Goal: Task Accomplishment & Management: Use online tool/utility

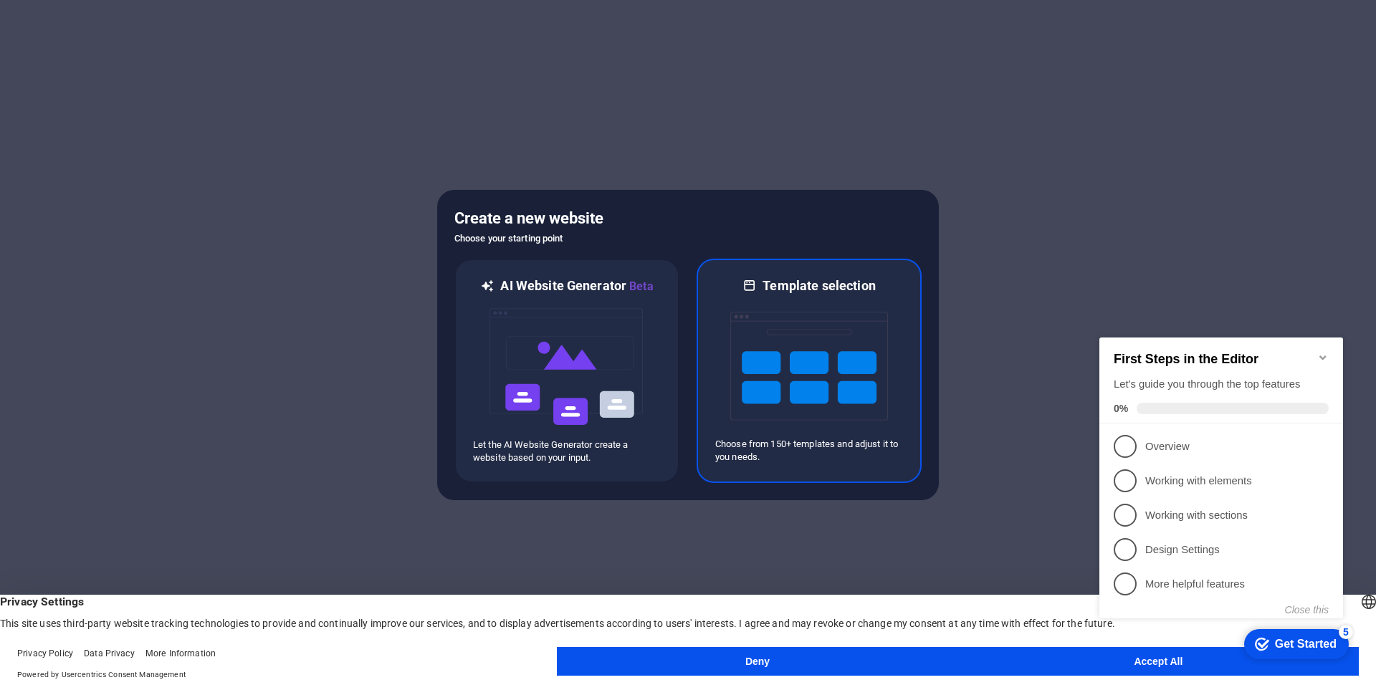
click at [867, 436] on img at bounding box center [810, 366] width 158 height 143
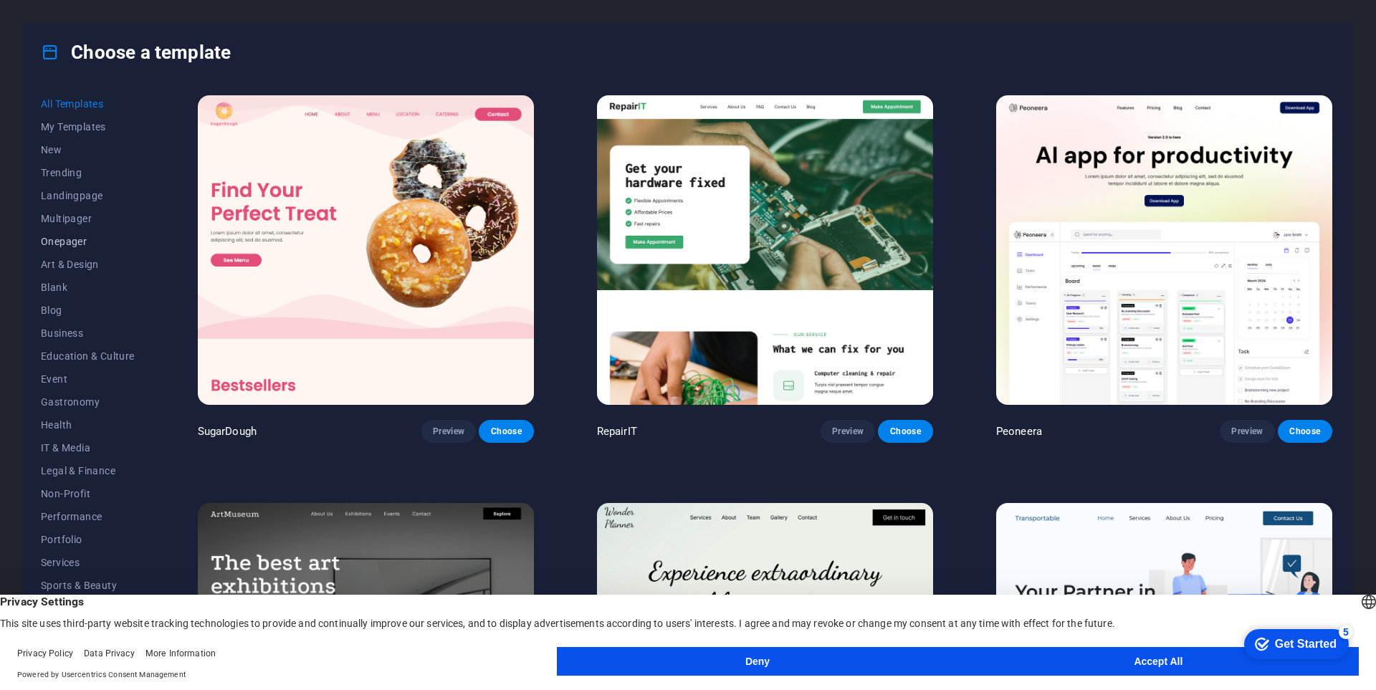
click at [72, 239] on span "Onepager" at bounding box center [88, 241] width 94 height 11
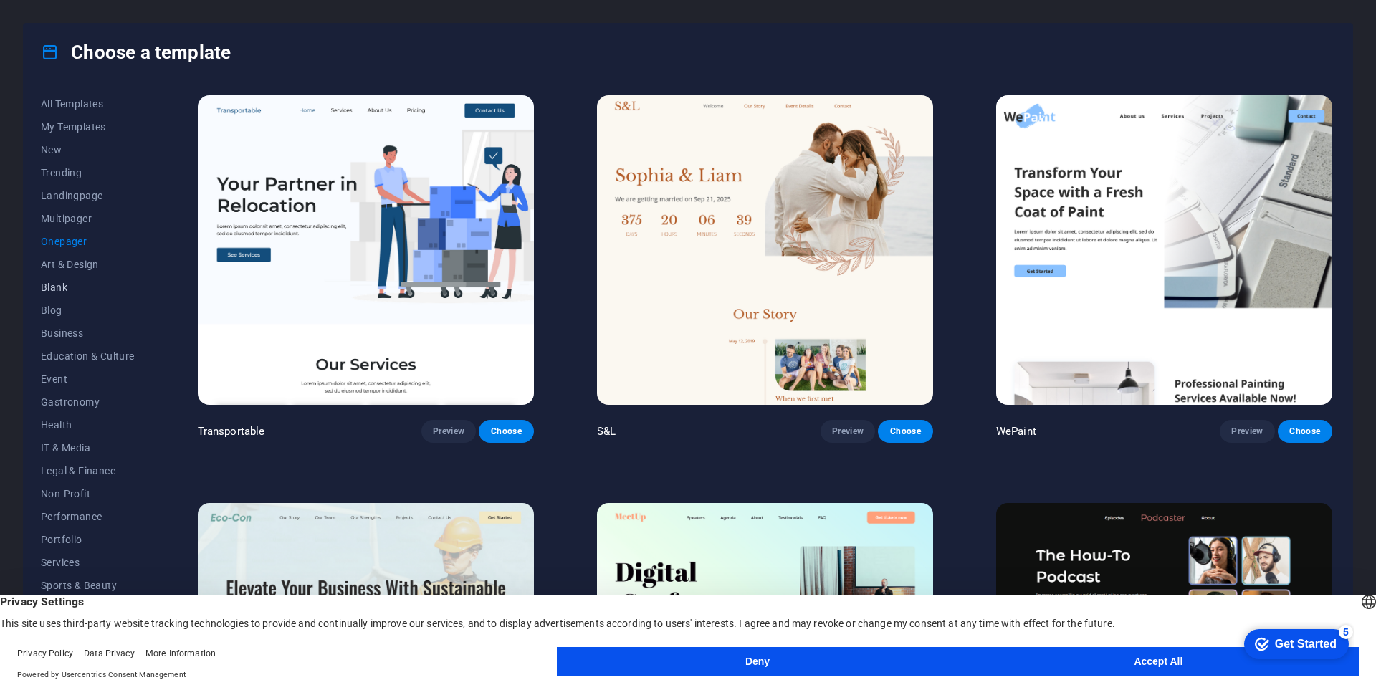
click at [57, 293] on button "Blank" at bounding box center [88, 287] width 94 height 23
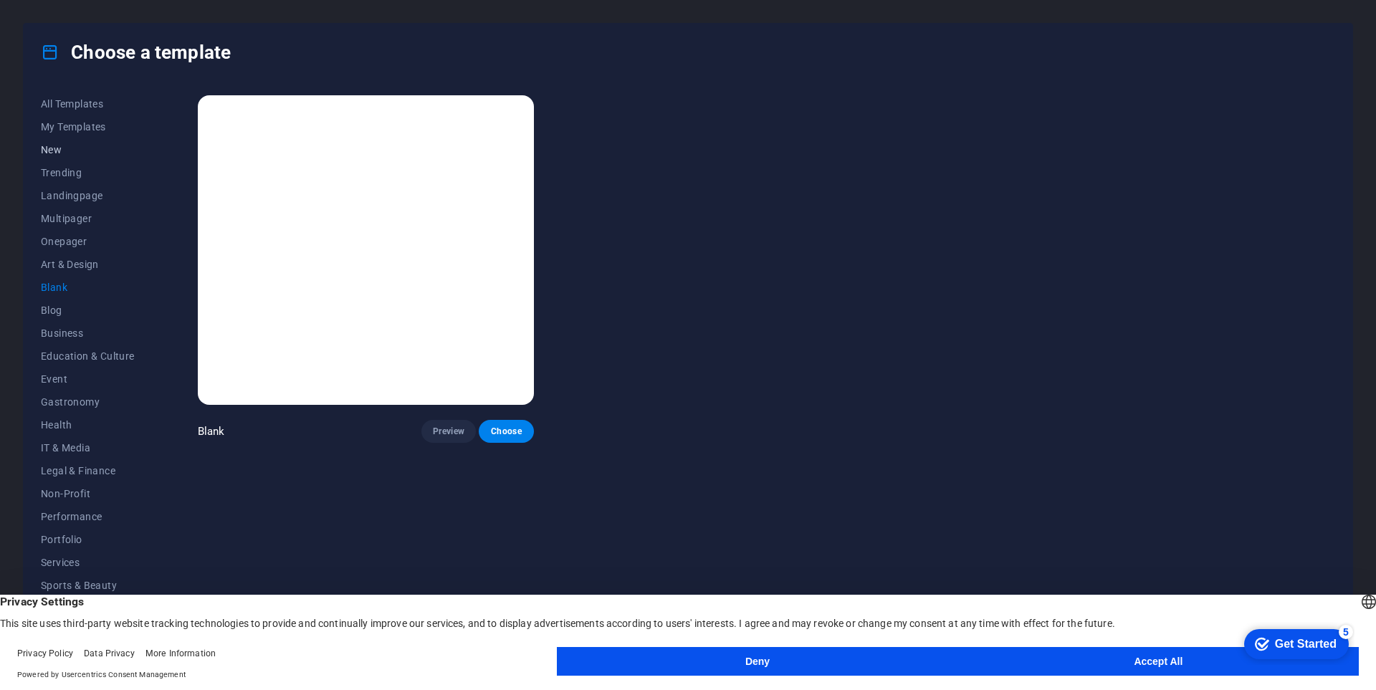
click at [65, 153] on span "New" at bounding box center [88, 149] width 94 height 11
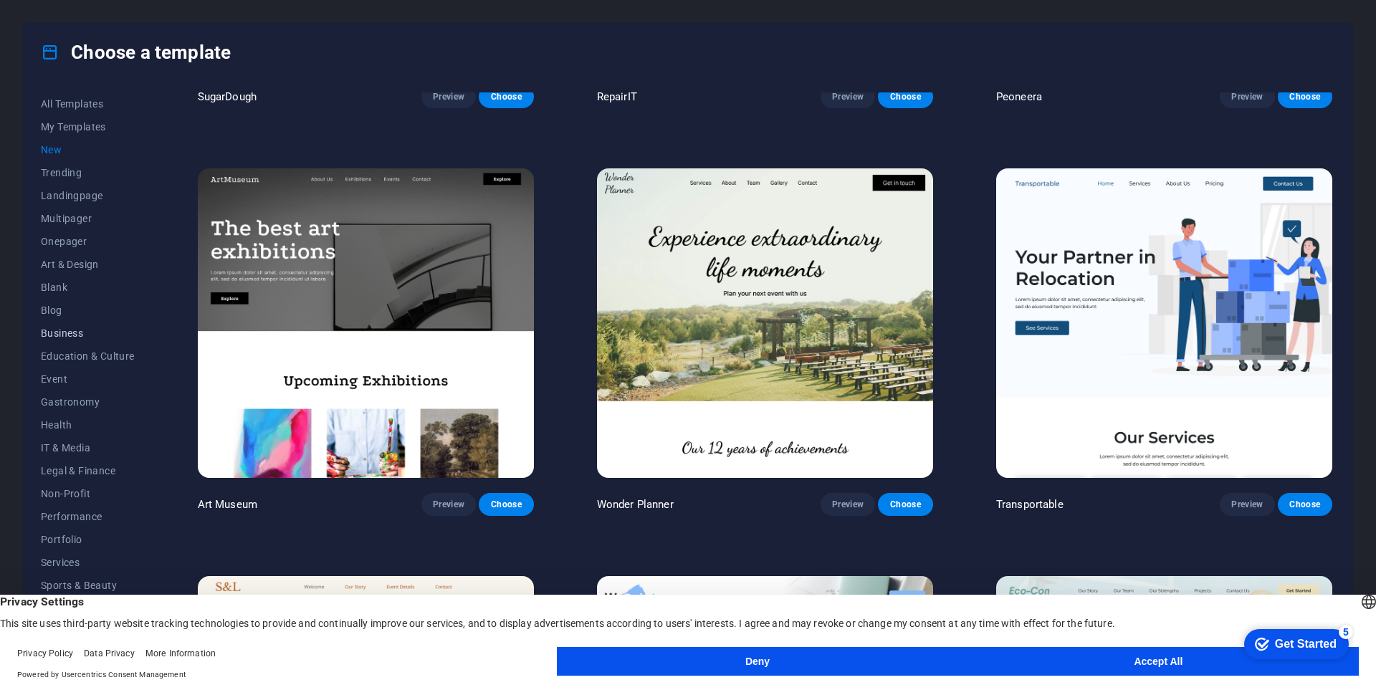
scroll to position [16, 0]
click at [74, 477] on span "Non-Profit" at bounding box center [88, 477] width 94 height 11
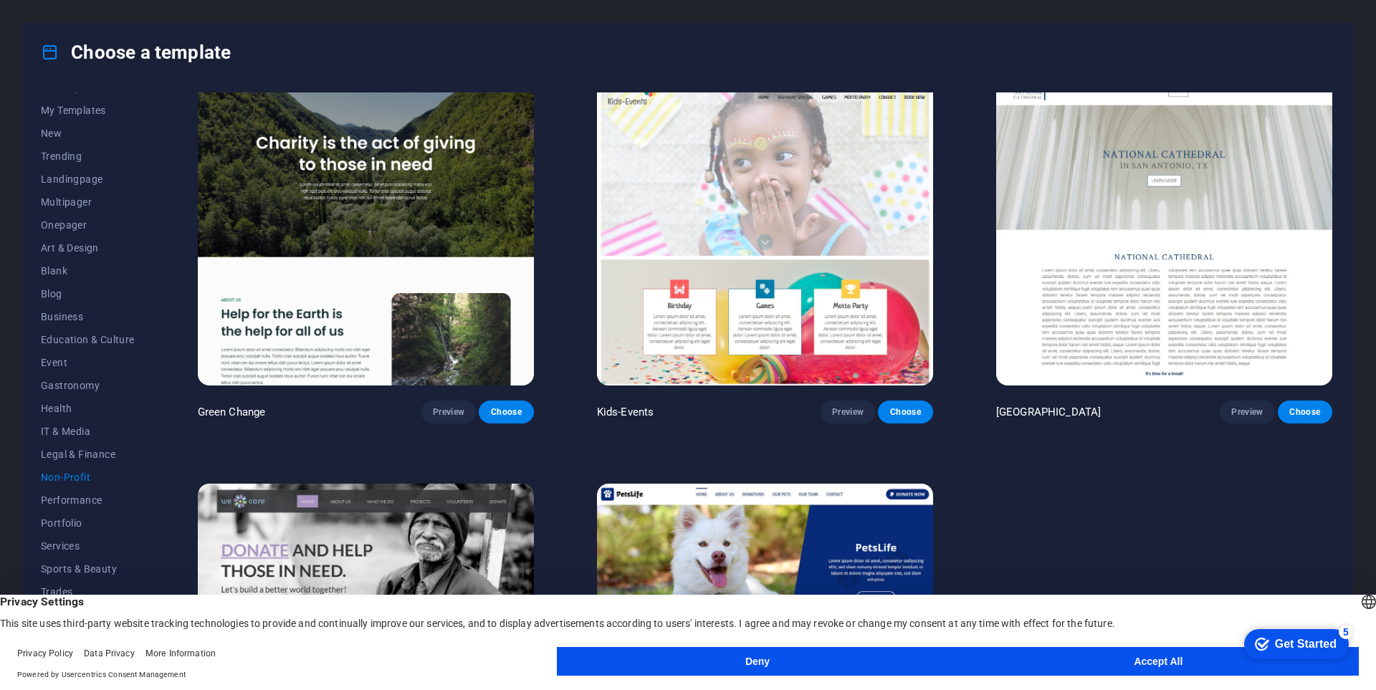
scroll to position [0, 0]
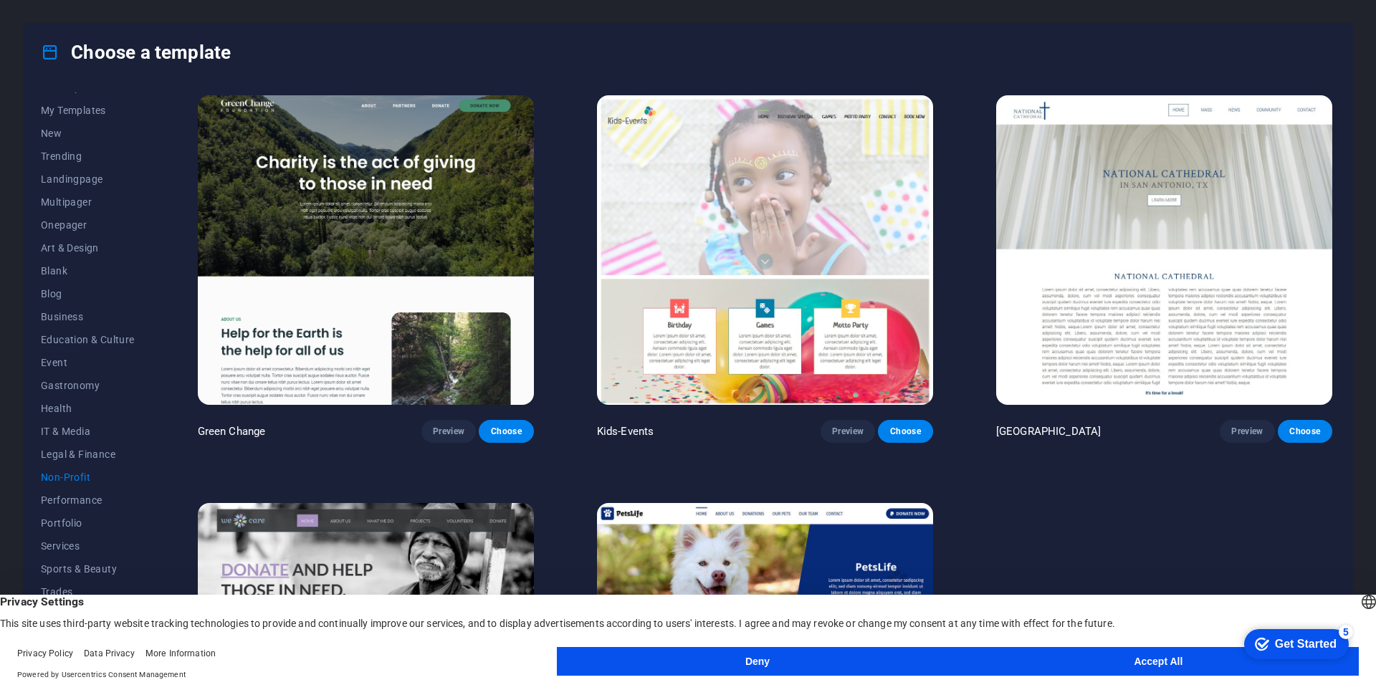
click at [1050, 660] on button "Accept All" at bounding box center [1158, 661] width 401 height 29
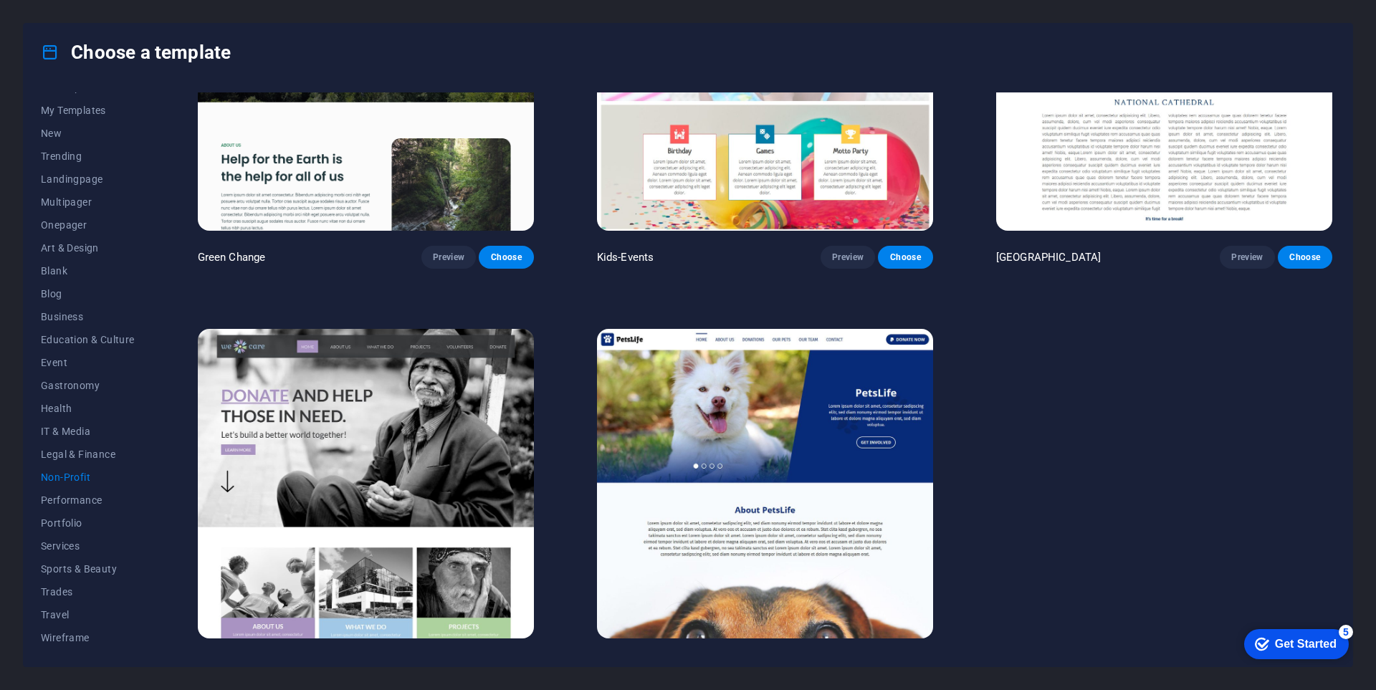
scroll to position [199, 0]
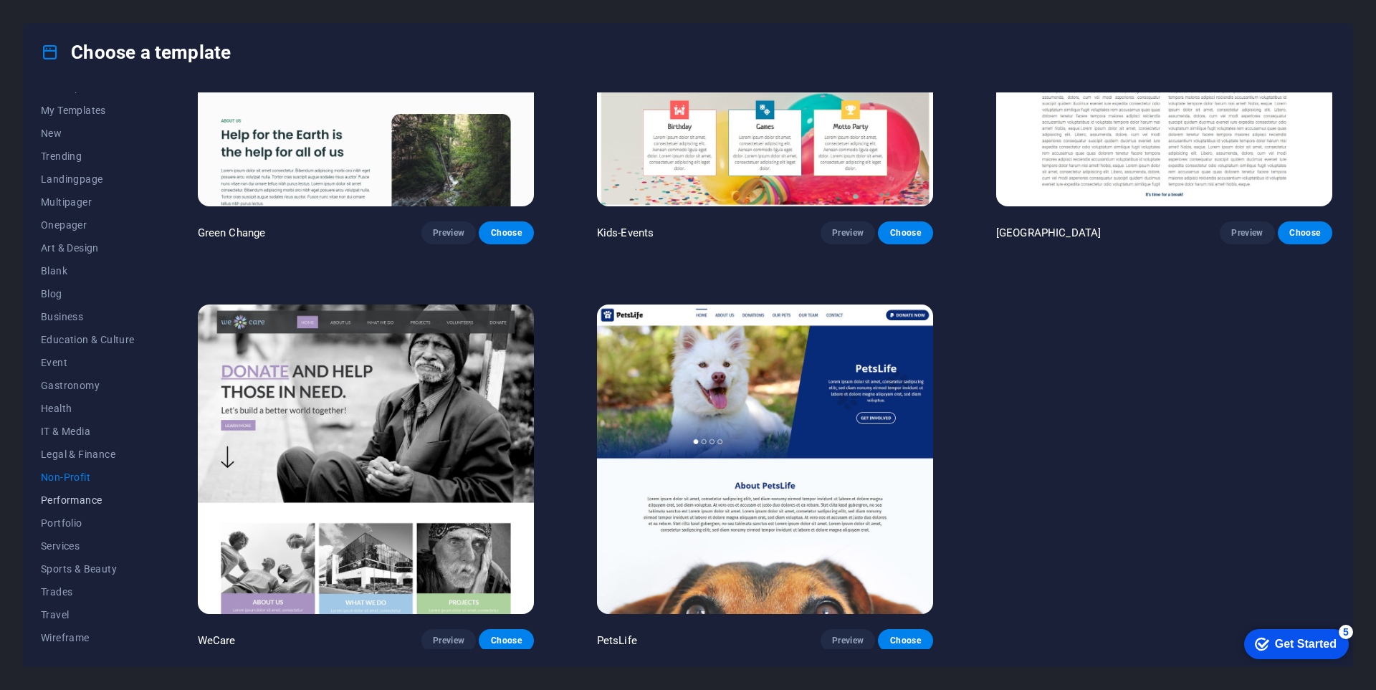
click at [78, 503] on span "Performance" at bounding box center [88, 500] width 94 height 11
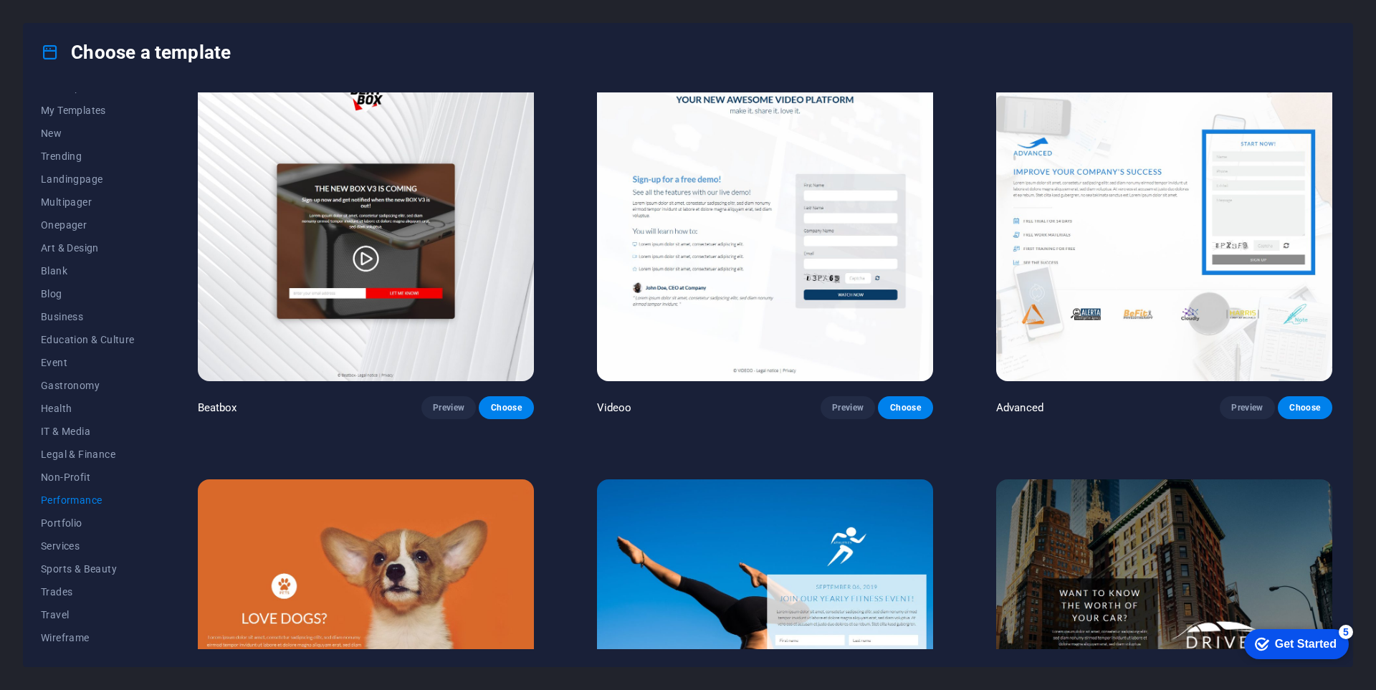
scroll to position [502, 0]
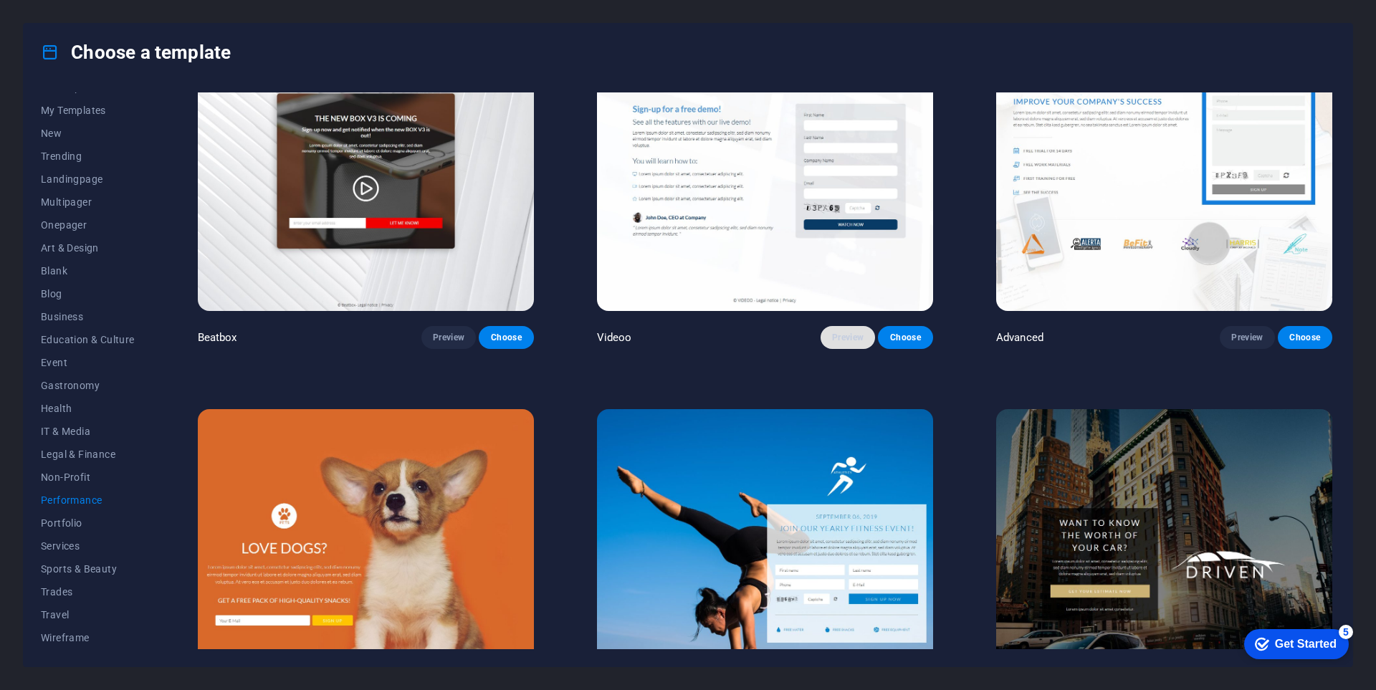
click at [837, 336] on span "Preview" at bounding box center [848, 337] width 32 height 11
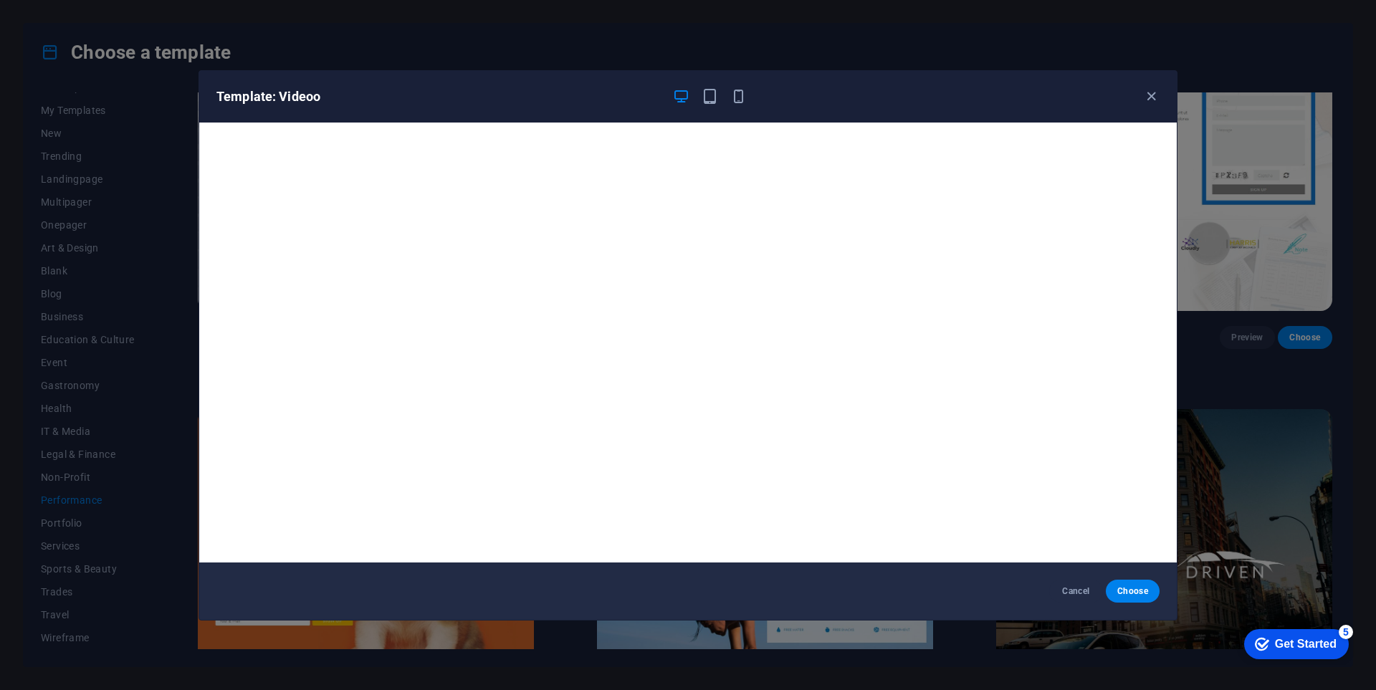
scroll to position [4, 0]
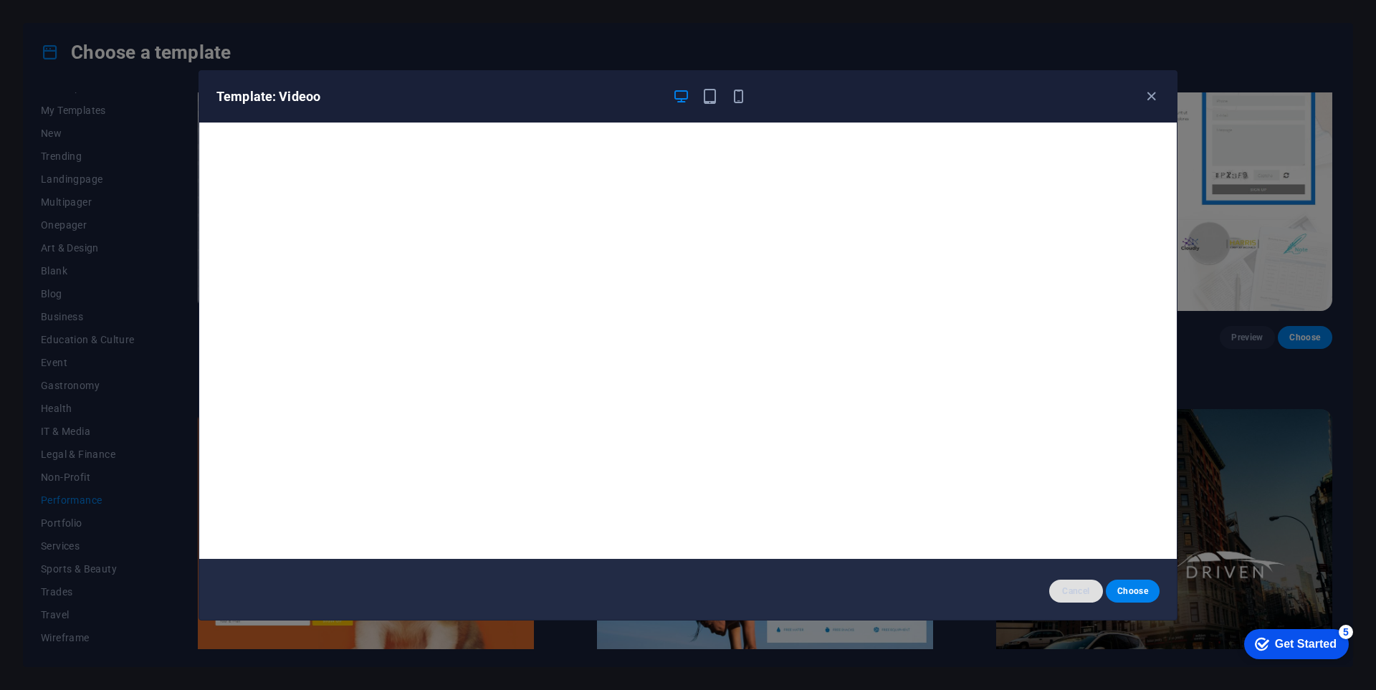
click at [1063, 589] on span "Cancel" at bounding box center [1076, 591] width 31 height 11
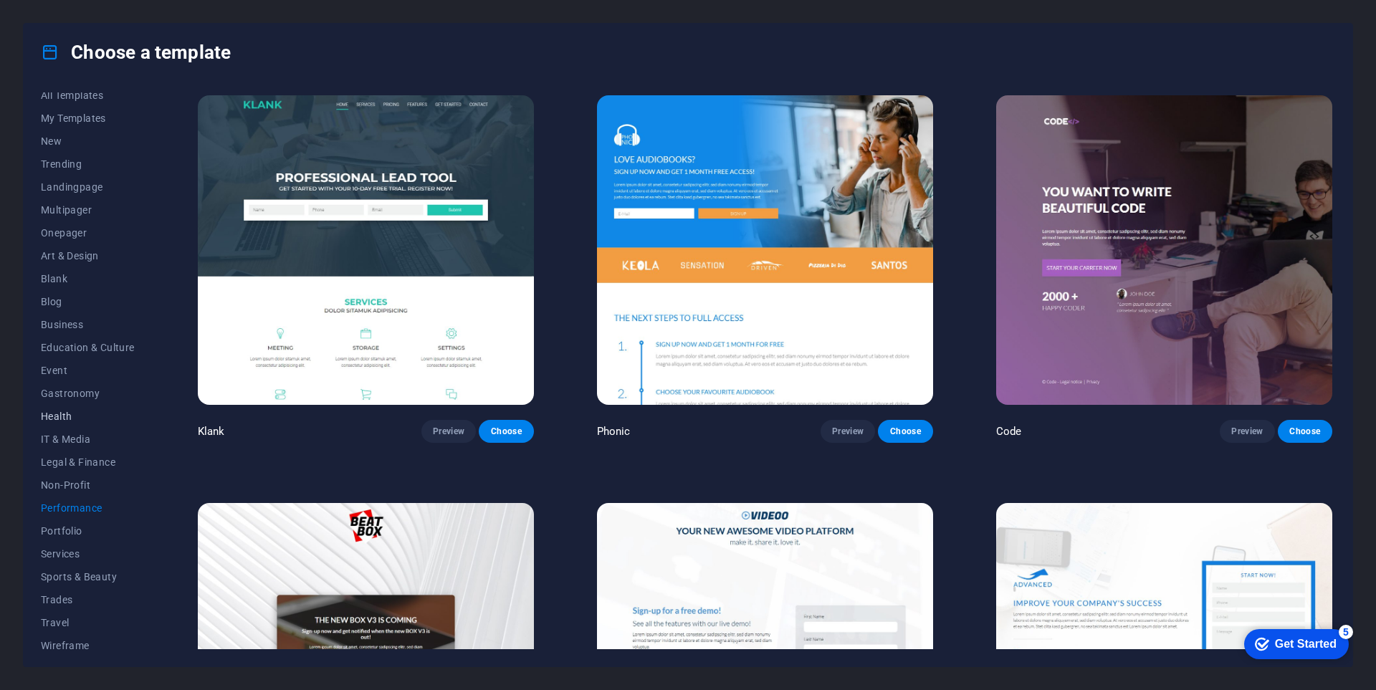
scroll to position [0, 0]
click at [87, 105] on span "All Templates" at bounding box center [88, 103] width 94 height 11
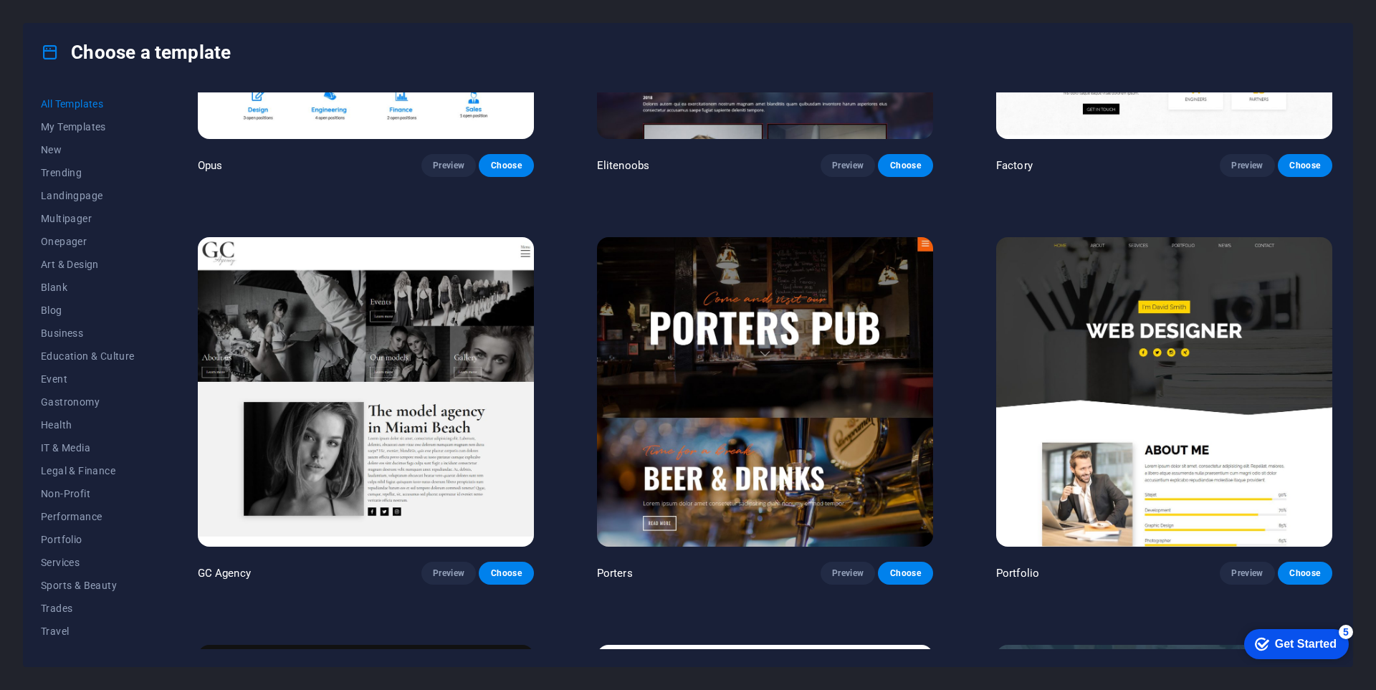
scroll to position [14553, 0]
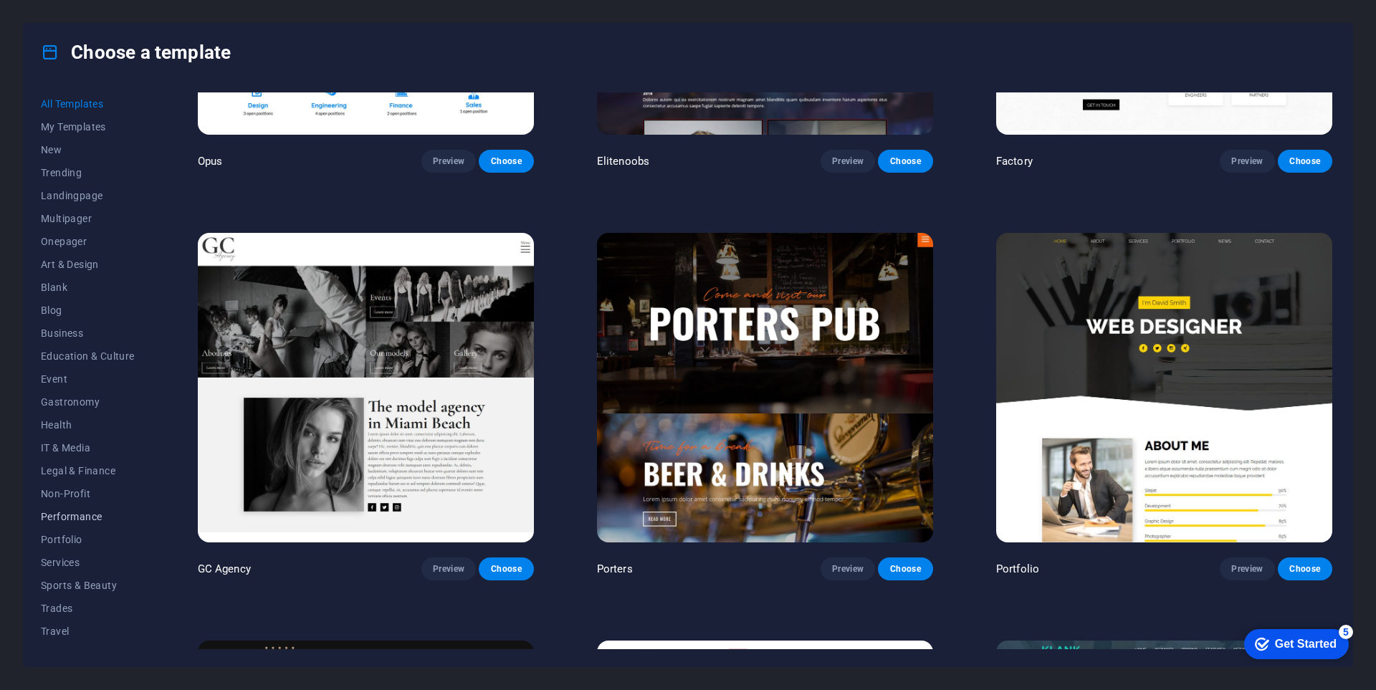
click at [74, 517] on span "Performance" at bounding box center [88, 516] width 94 height 11
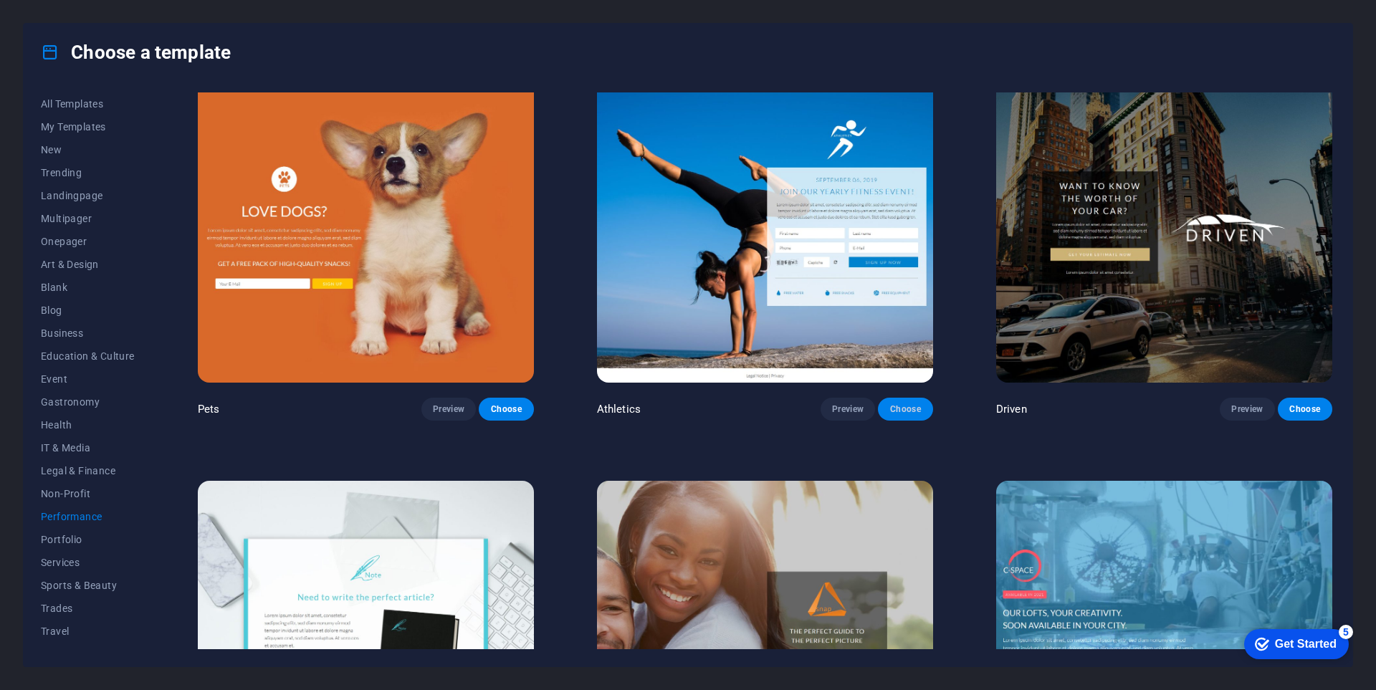
scroll to position [837, 0]
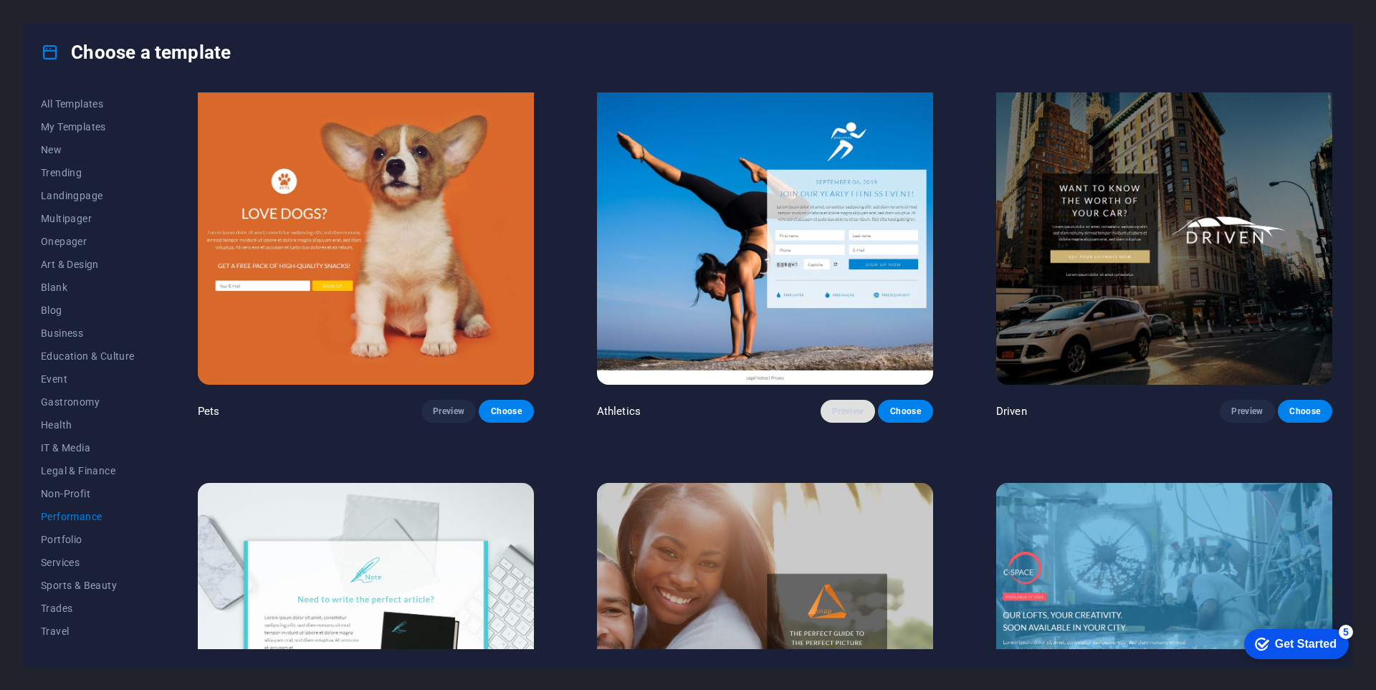
click at [847, 406] on span "Preview" at bounding box center [848, 411] width 32 height 11
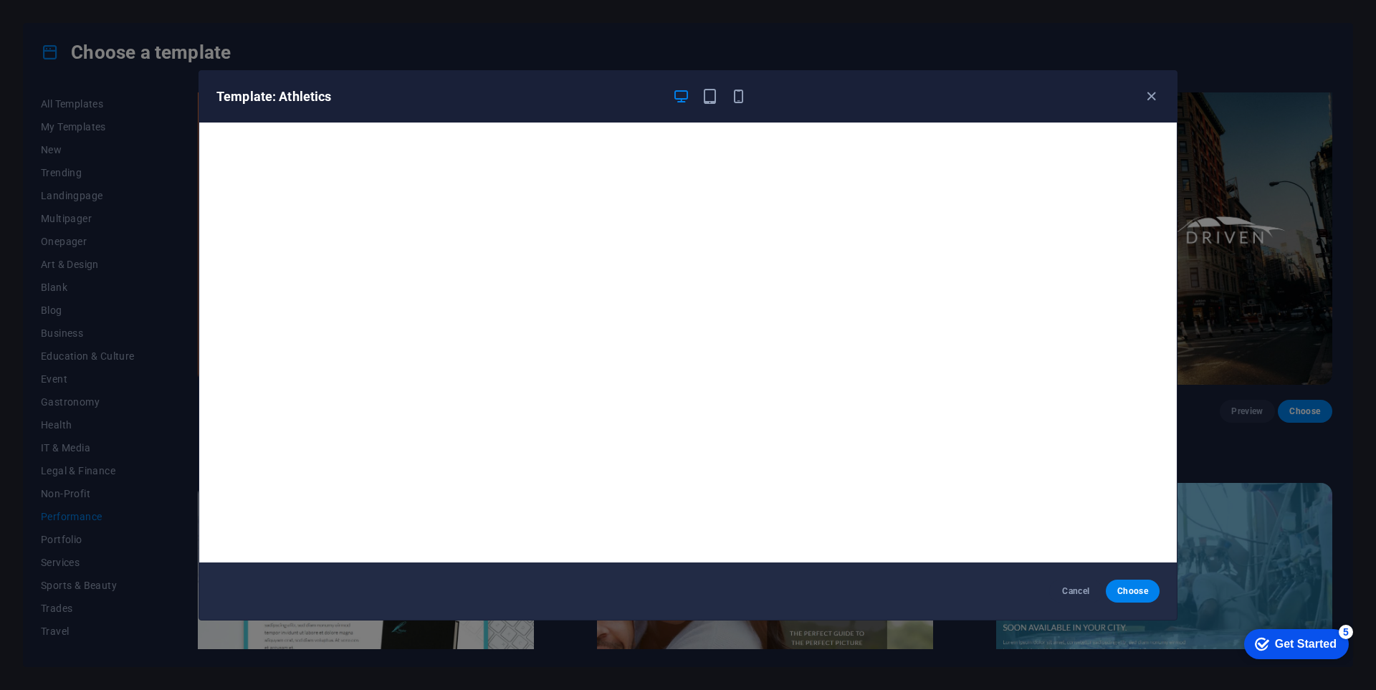
scroll to position [4, 0]
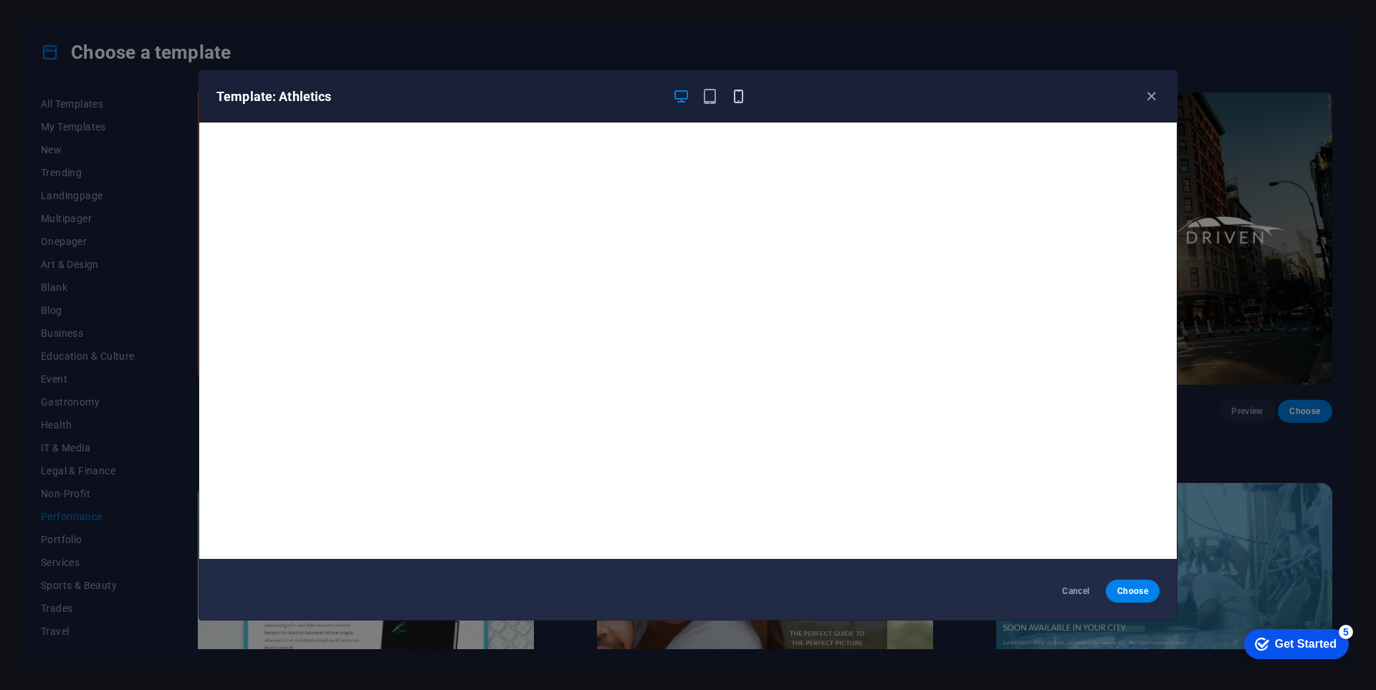
click at [742, 94] on icon "button" at bounding box center [739, 96] width 16 height 16
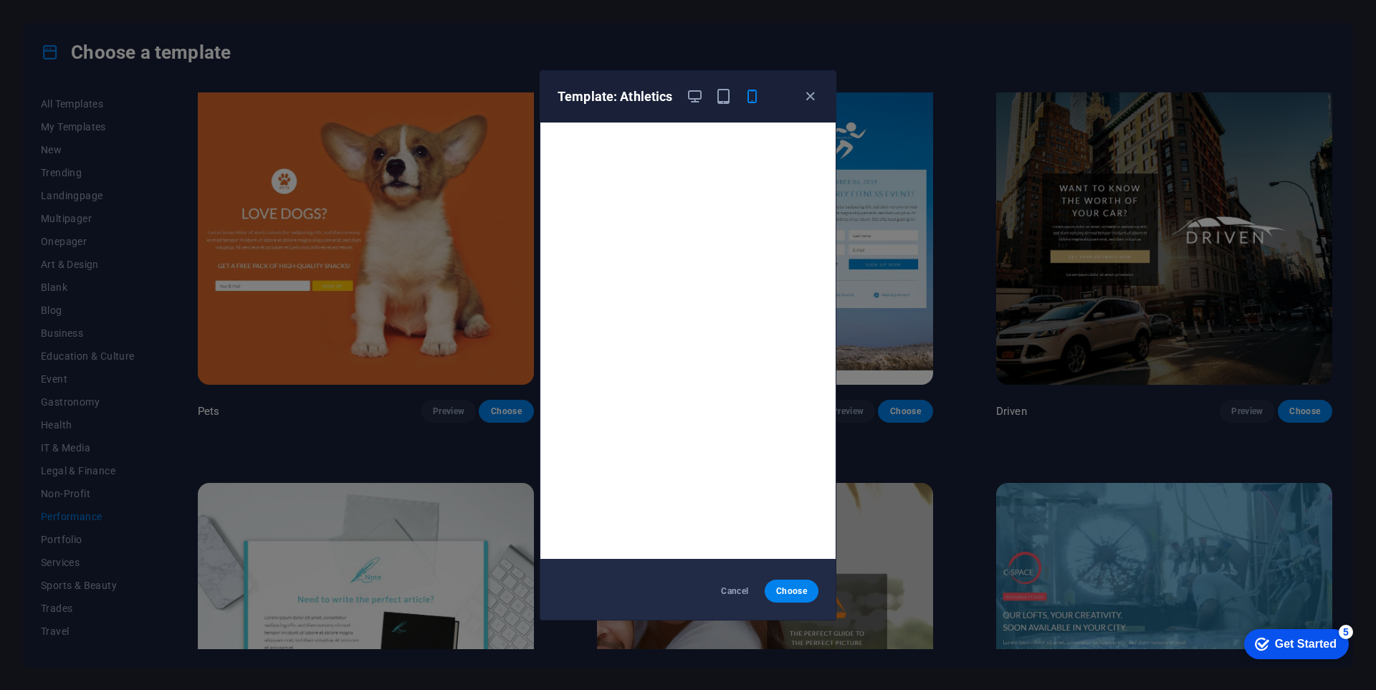
scroll to position [0, 0]
